Goal: Contribute content: Add original content to the website for others to see

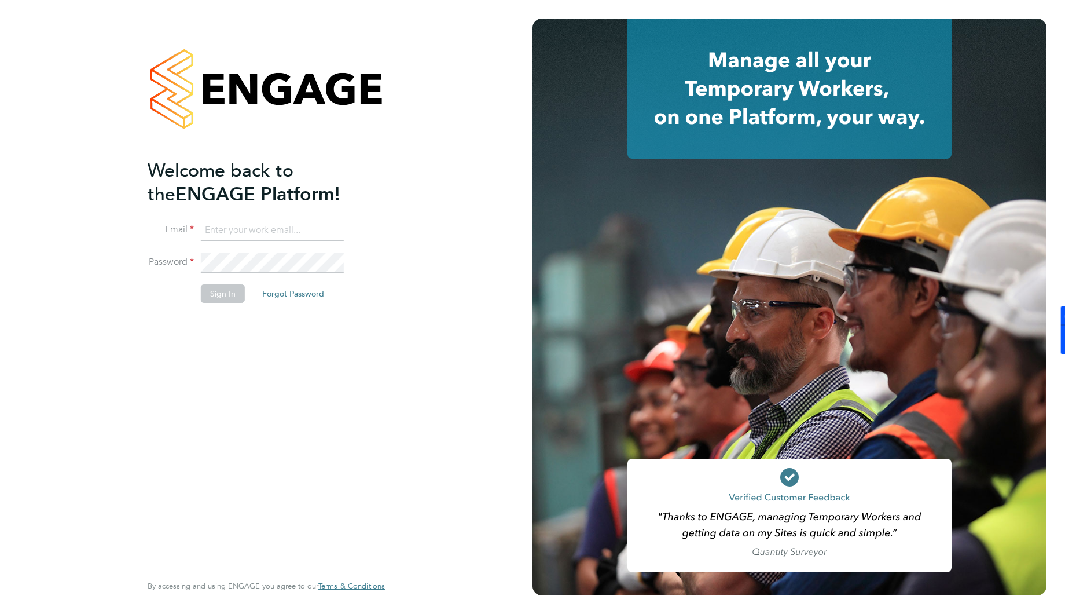
type input "ben.densham@jss-search.com"
click at [214, 291] on button "Sign In" at bounding box center [223, 293] width 44 height 19
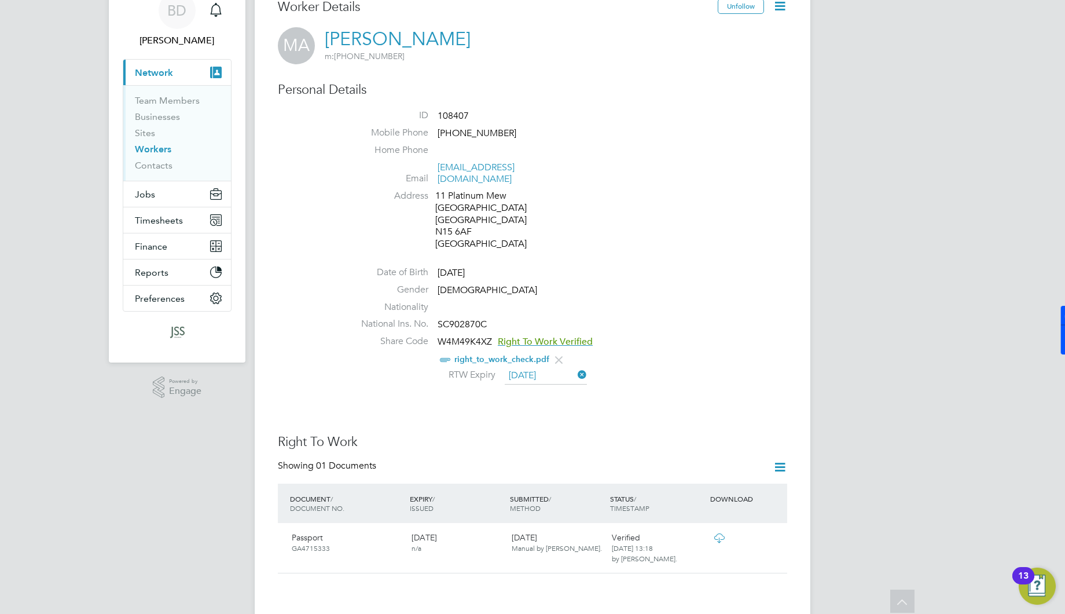
scroll to position [51, 0]
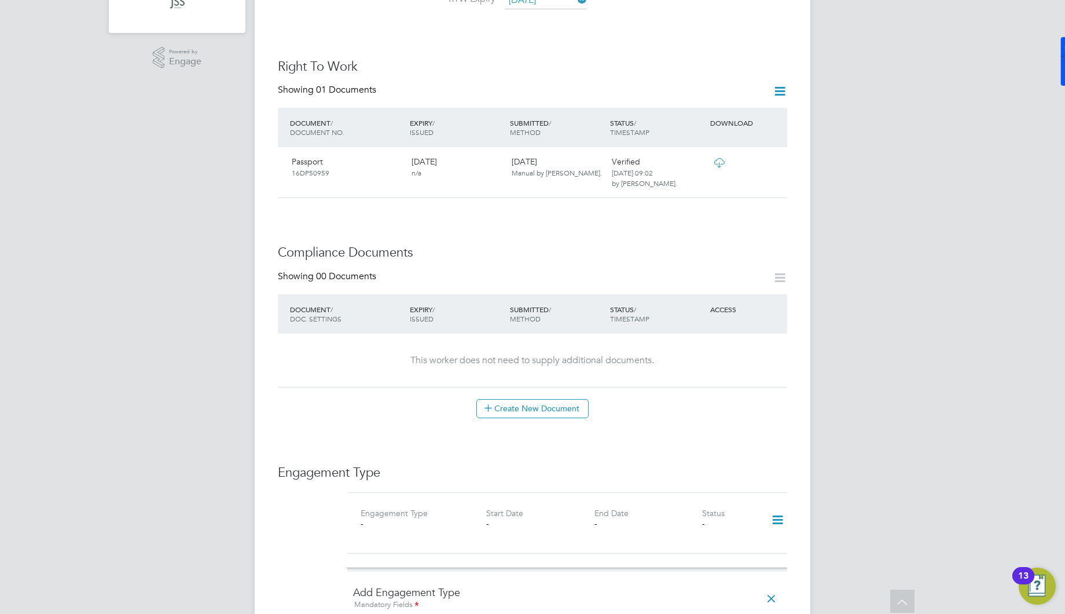
scroll to position [382, 0]
click at [501, 398] on button "Create New Document" at bounding box center [532, 407] width 112 height 19
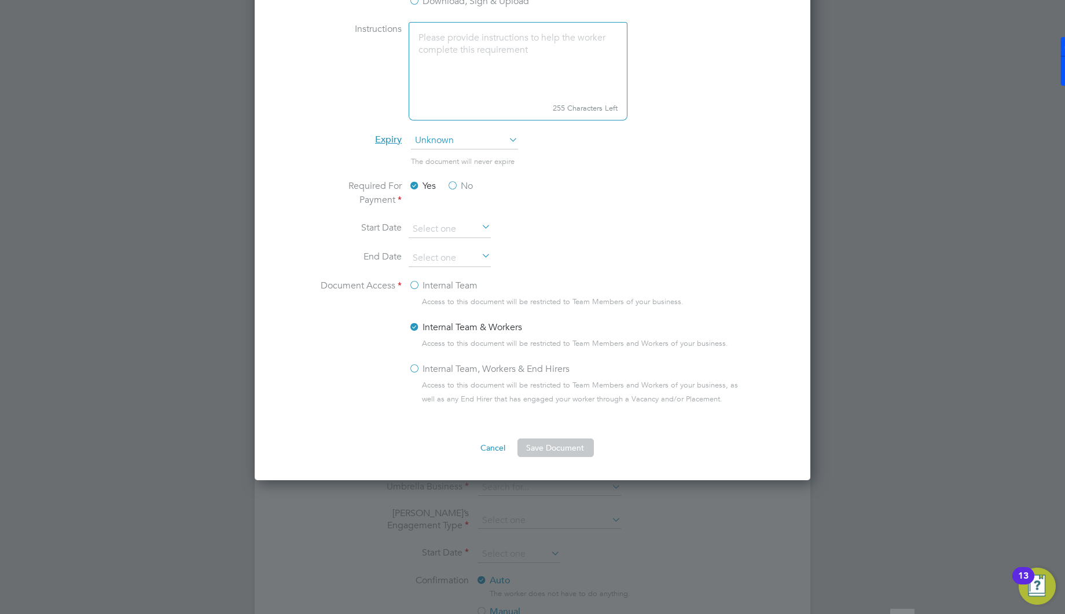
scroll to position [555, 0]
click at [446, 283] on label "Internal Team" at bounding box center [443, 283] width 69 height 14
click at [0, 0] on input "Internal Team" at bounding box center [0, 0] width 0 height 0
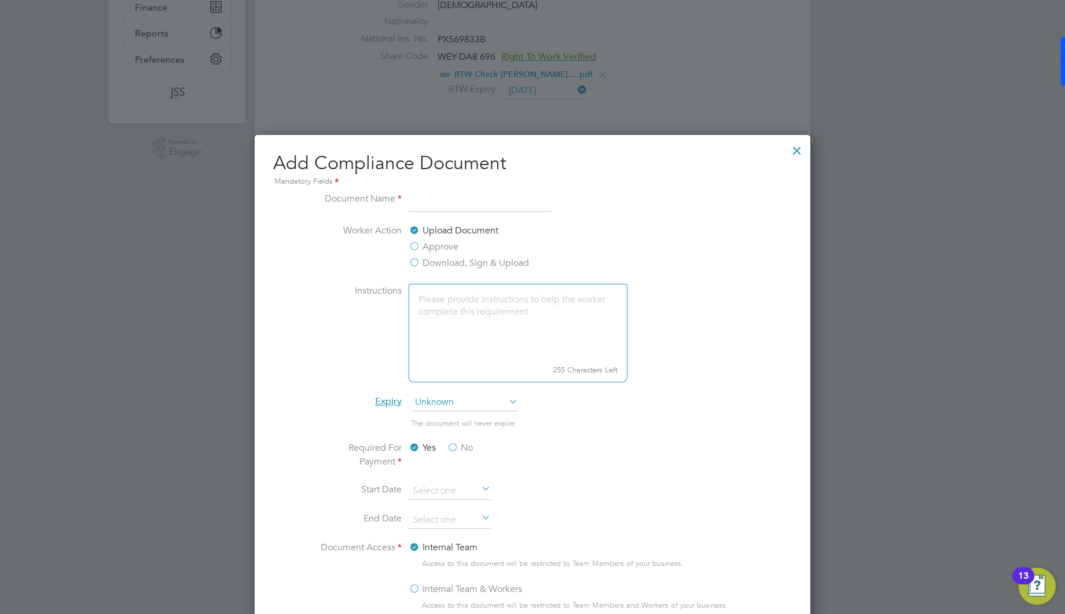
click at [434, 198] on input at bounding box center [480, 202] width 143 height 21
click at [506, 197] on input at bounding box center [480, 202] width 143 height 21
type input "S"
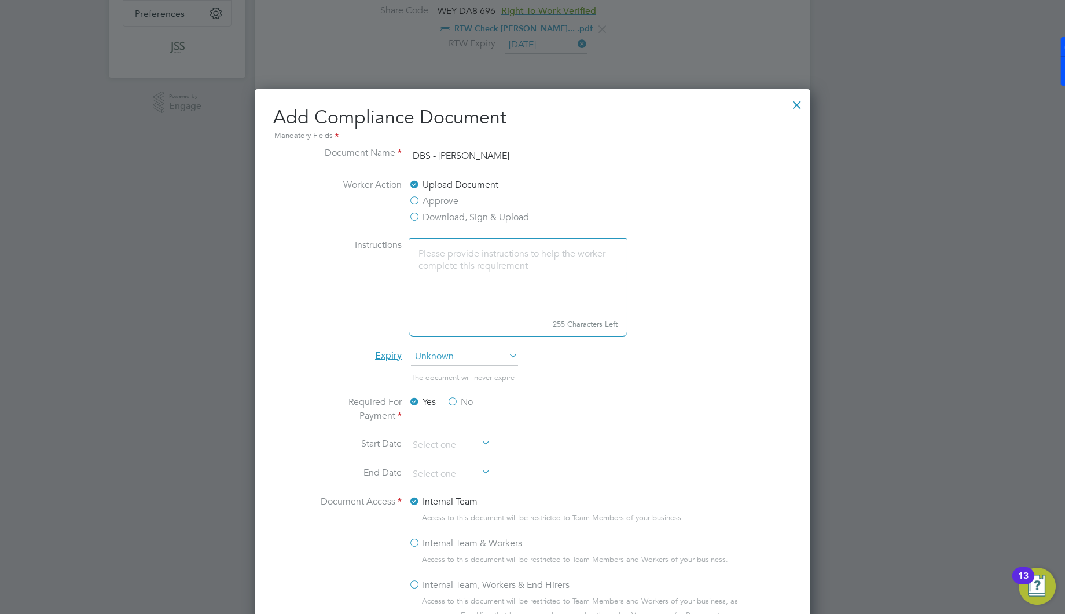
scroll to position [337, 0]
type input "DBS - Franck"
click at [453, 216] on label "Download, Sign & Upload" at bounding box center [469, 217] width 120 height 14
click at [0, 0] on input "Download, Sign & Upload" at bounding box center [0, 0] width 0 height 0
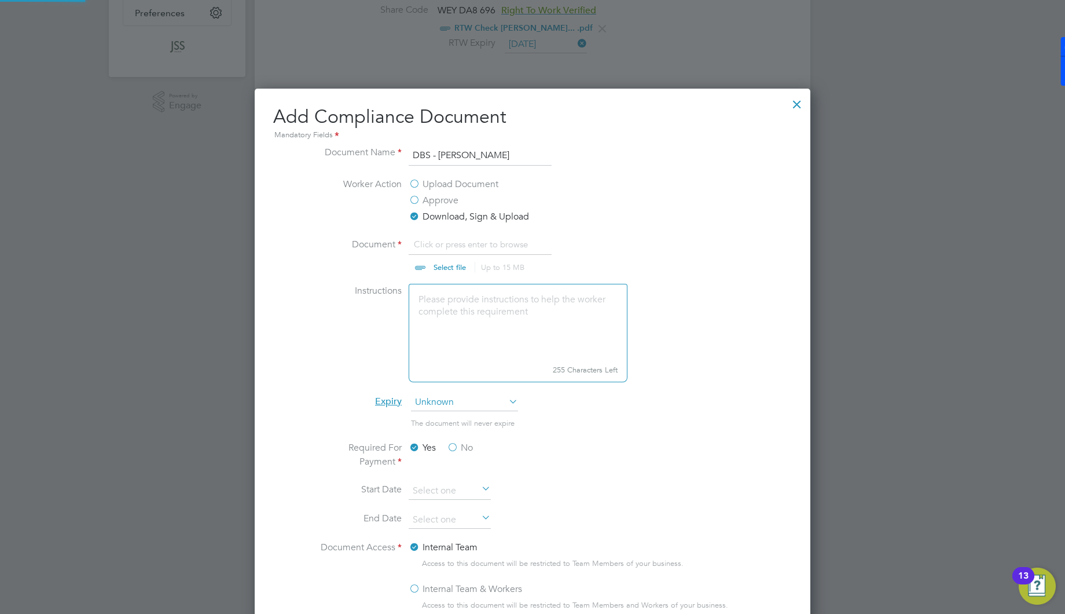
scroll to position [18, 144]
click at [453, 243] on input "file" at bounding box center [461, 254] width 182 height 35
type input "C:\fakepath\DBS - Franck.pdf"
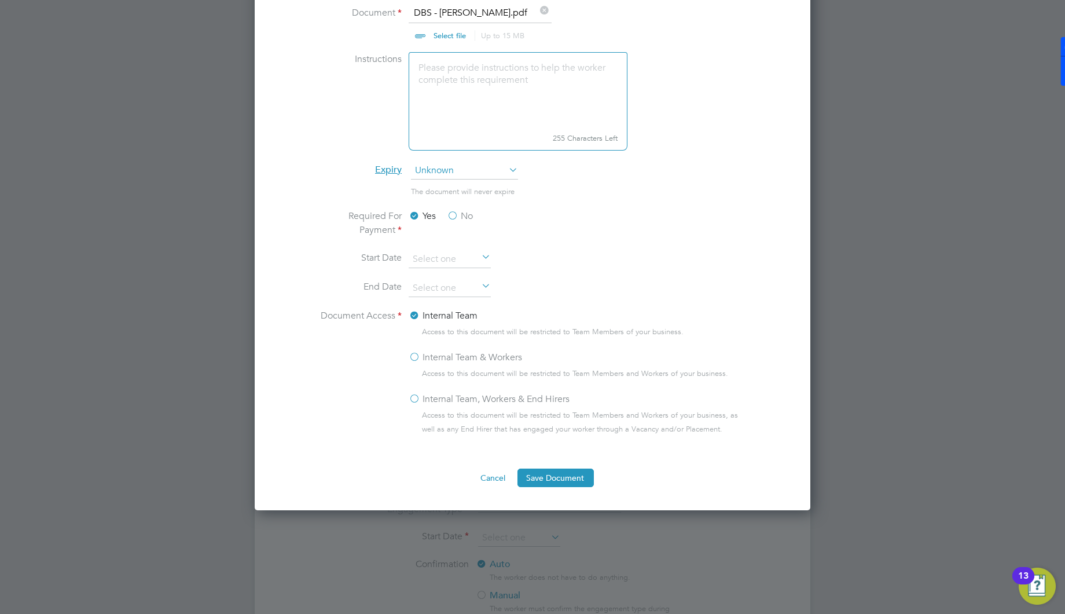
scroll to position [570, 0]
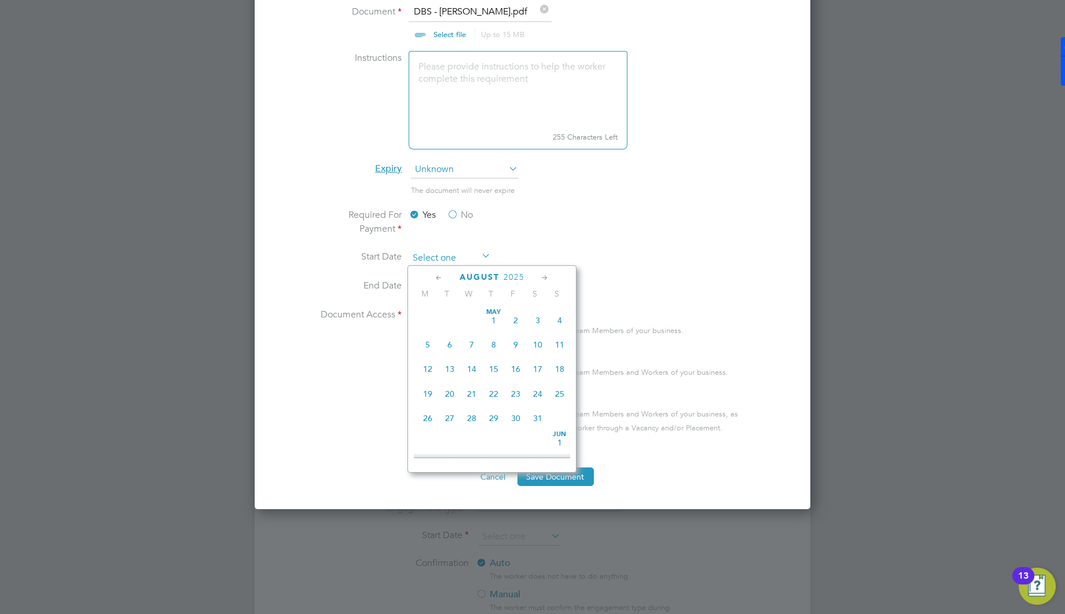
click at [439, 249] on input at bounding box center [450, 257] width 82 height 17
click at [554, 231] on div "Yes No" at bounding box center [496, 223] width 174 height 30
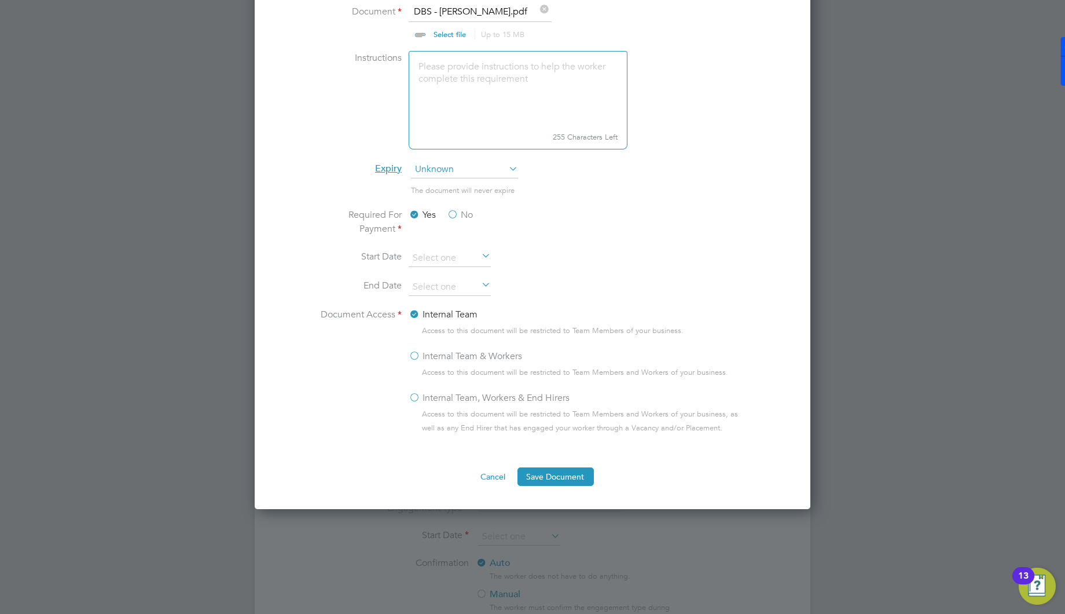
click at [460, 216] on label "No" at bounding box center [460, 215] width 26 height 14
click at [0, 0] on input "No" at bounding box center [0, 0] width 0 height 0
click at [554, 472] on button "Save Document" at bounding box center [555, 476] width 76 height 19
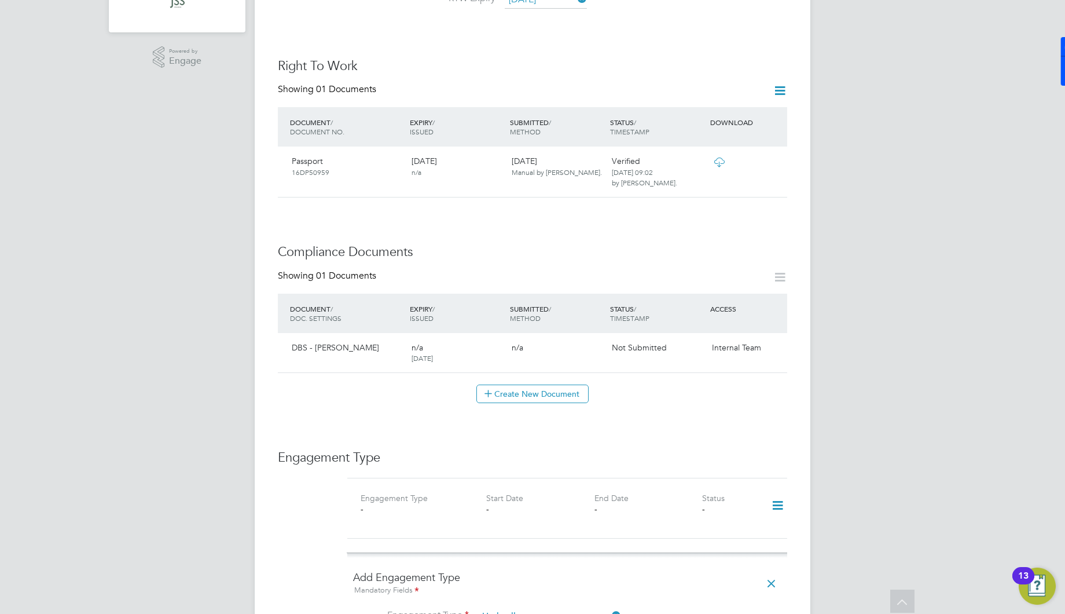
scroll to position [0, 0]
